Goal: Find specific page/section: Find specific page/section

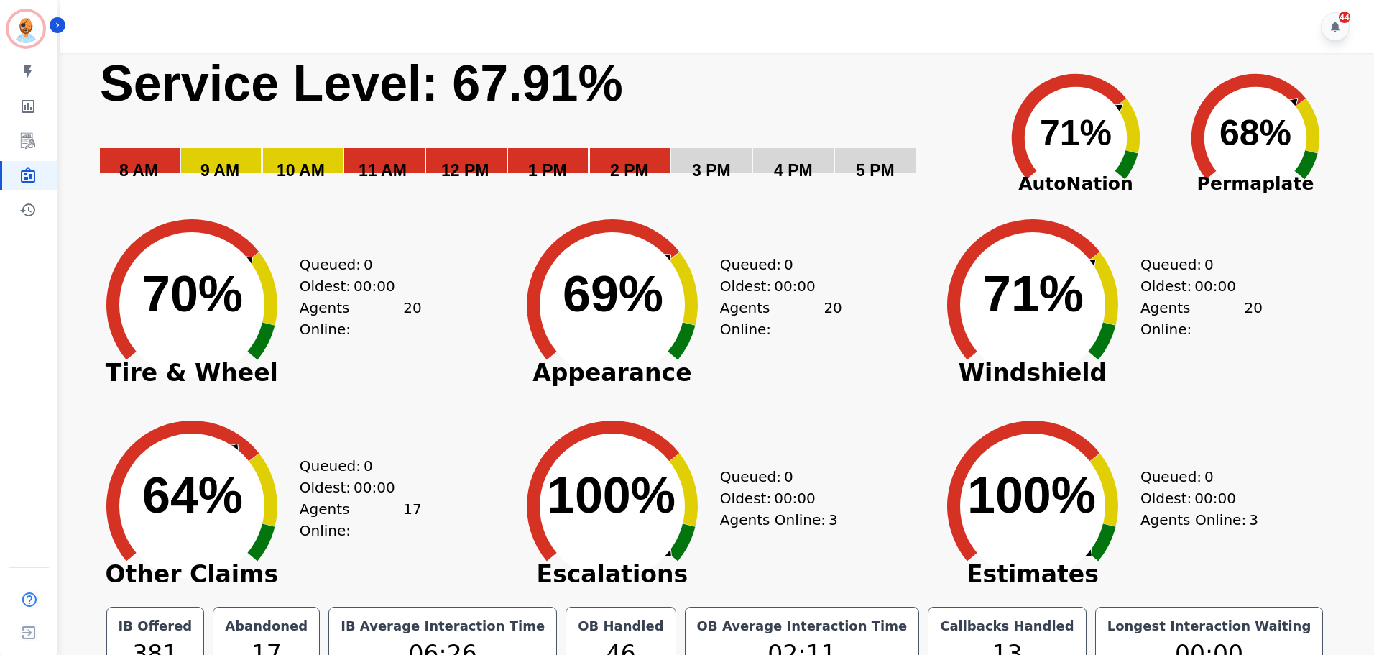
scroll to position [32, 0]
